Goal: Task Accomplishment & Management: Manage account settings

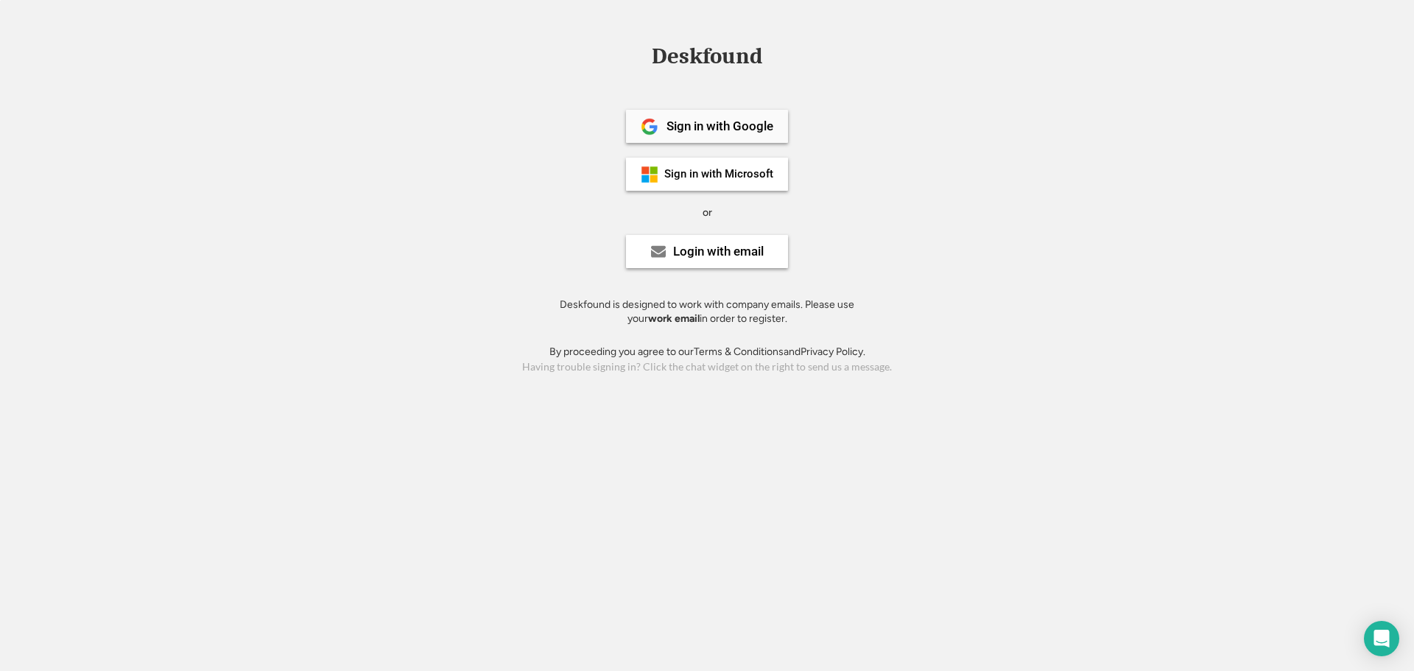
click at [696, 127] on div "Sign in with Google" at bounding box center [719, 126] width 107 height 13
click at [689, 177] on div "Sign in with Microsoft" at bounding box center [718, 174] width 109 height 11
click at [708, 241] on div "Login with email" at bounding box center [707, 251] width 162 height 33
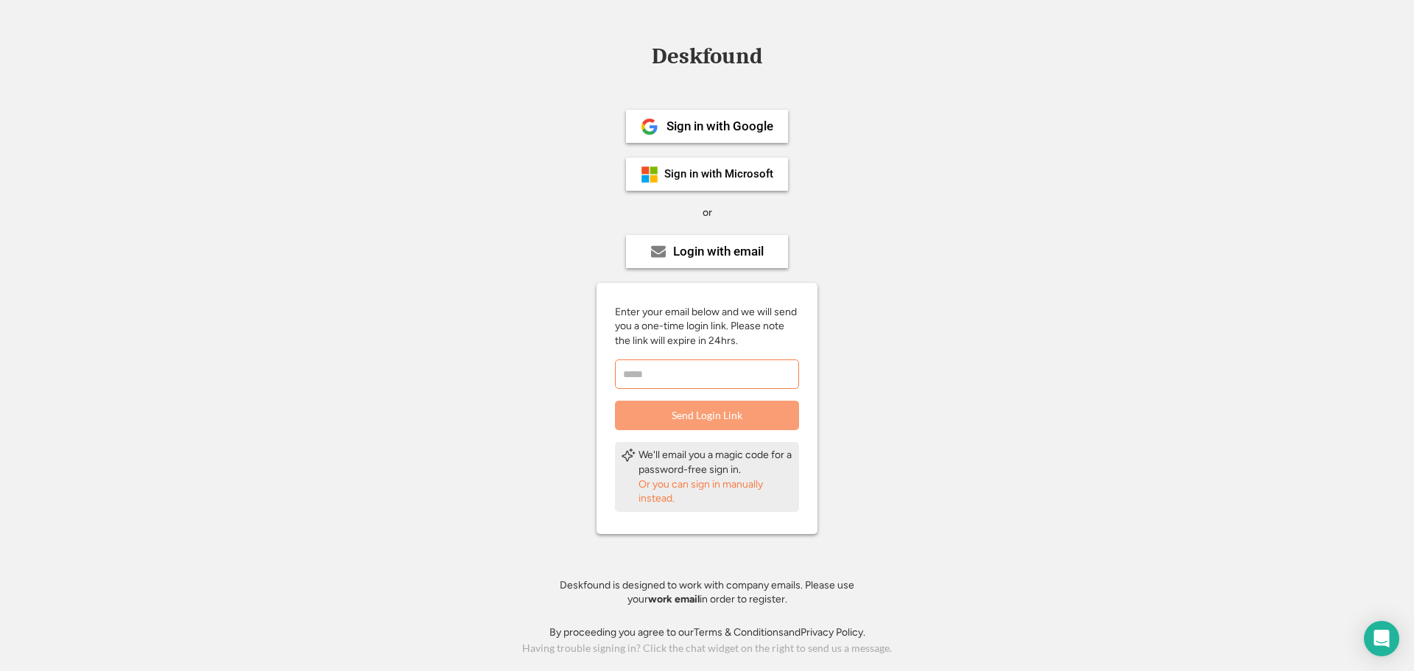
click at [716, 384] on input "email" at bounding box center [707, 373] width 184 height 29
type input "**********"
click at [776, 415] on button "Send Login Link" at bounding box center [707, 414] width 184 height 29
